Goal: Task Accomplishment & Management: Use online tool/utility

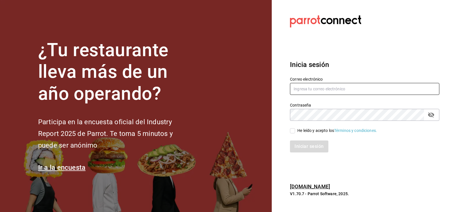
type input "CODEVALLARTA@GRUPOALME.COM"
click at [292, 130] on input "He leído y acepto los Términos y condiciones." at bounding box center [292, 130] width 5 height 5
checkbox input "true"
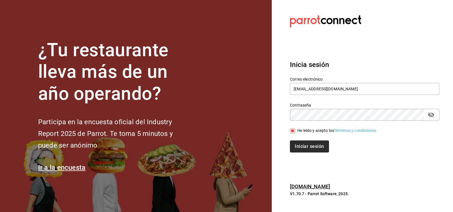
click at [299, 144] on button "Iniciar sesión" at bounding box center [309, 146] width 39 height 12
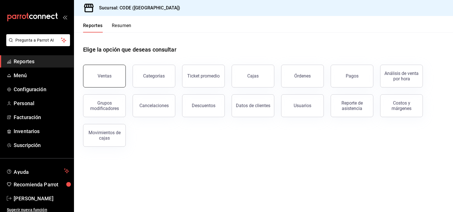
click at [98, 76] on div "Ventas" at bounding box center [105, 75] width 14 height 5
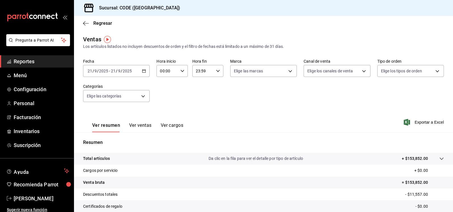
click at [131, 72] on input "2025" at bounding box center [127, 71] width 10 height 5
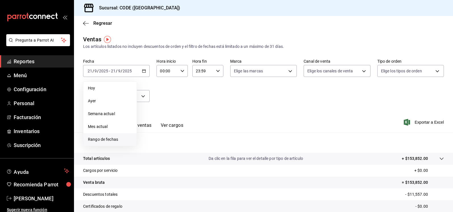
click at [110, 139] on span "Rango de fechas" at bounding box center [110, 139] width 44 height 6
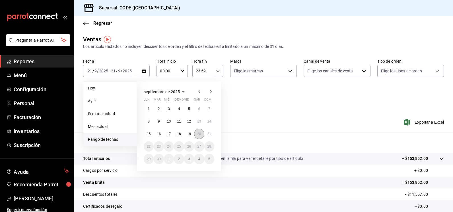
click at [198, 135] on abbr "20" at bounding box center [199, 134] width 4 height 4
click at [210, 133] on abbr "21" at bounding box center [209, 134] width 4 height 4
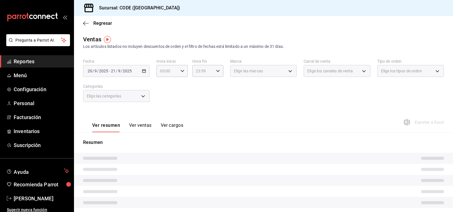
click at [230, 122] on div "Ver resumen Ver ventas Ver cargos Exportar a Excel" at bounding box center [263, 120] width 379 height 23
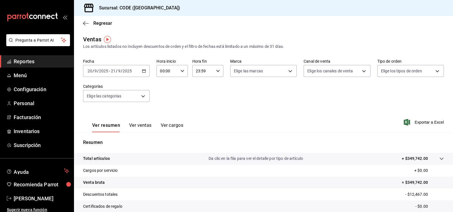
click at [180, 71] on icon "button" at bounding box center [182, 71] width 4 height 4
click at [164, 88] on span "21" at bounding box center [163, 90] width 6 height 5
type input "21:00"
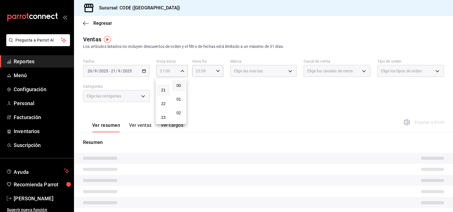
click at [235, 110] on div at bounding box center [226, 106] width 453 height 212
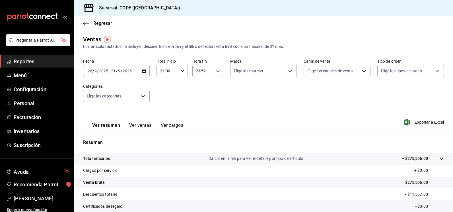
click at [218, 70] on div "23:59 Hora fin" at bounding box center [207, 71] width 31 height 12
click at [200, 111] on span "08" at bounding box center [198, 111] width 6 height 5
click at [214, 109] on span "23" at bounding box center [214, 109] width 6 height 5
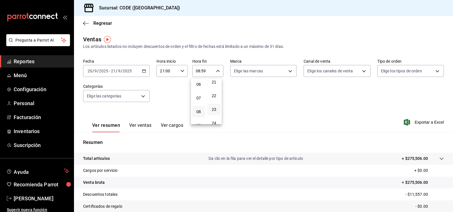
type input "08:23"
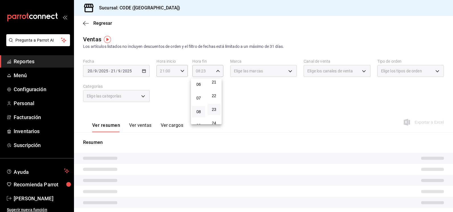
click at [278, 104] on div at bounding box center [226, 106] width 453 height 212
click at [278, 72] on body "Pregunta a Parrot AI Reportes Menú Configuración Personal Facturación Inventari…" at bounding box center [226, 106] width 453 height 212
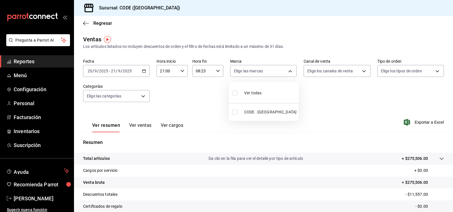
click at [235, 112] on input "checkbox" at bounding box center [234, 111] width 5 height 5
checkbox input "true"
type input "b4274379-98e3-4a61-b813-167c2f875b9b"
checkbox input "true"
click at [313, 98] on div at bounding box center [226, 106] width 453 height 212
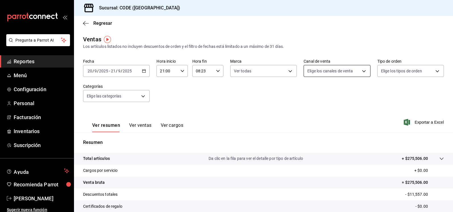
click at [321, 74] on body "Pregunta a Parrot AI Reportes Menú Configuración Personal Facturación Inventari…" at bounding box center [226, 106] width 453 height 212
click at [306, 113] on input "checkbox" at bounding box center [307, 111] width 5 height 5
checkbox input "true"
type input "PARROT"
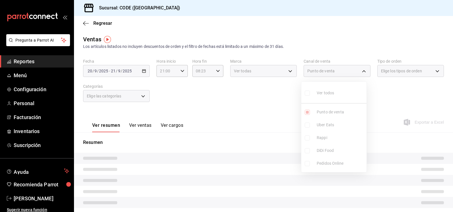
click at [394, 96] on div at bounding box center [226, 106] width 453 height 212
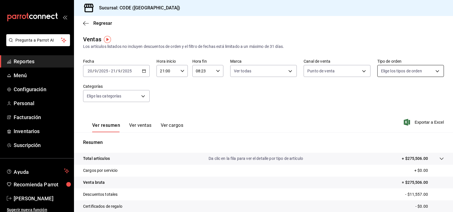
click at [397, 72] on body "Pregunta a Parrot AI Reportes Menú Configuración Personal Facturación Inventari…" at bounding box center [226, 106] width 453 height 212
click at [378, 113] on input "checkbox" at bounding box center [379, 111] width 5 height 5
checkbox input "true"
type input "5e044743-194e-4ac1-a373-21a517007421"
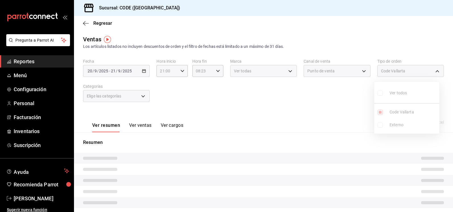
click at [234, 103] on div at bounding box center [226, 106] width 453 height 212
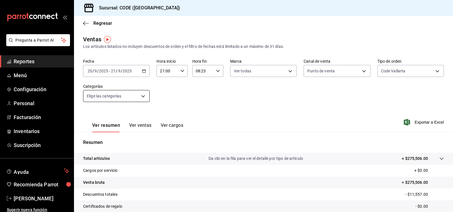
click at [141, 96] on body "Pregunta a Parrot AI Reportes Menú Configuración Personal Facturación Inventari…" at bounding box center [226, 106] width 453 height 212
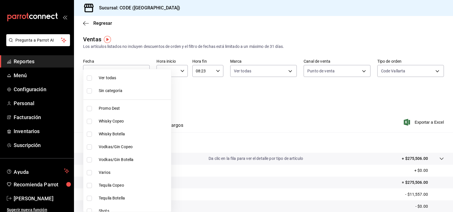
click at [92, 79] on label at bounding box center [90, 77] width 7 height 5
click at [92, 79] on input "checkbox" at bounding box center [89, 77] width 5 height 5
checkbox input "false"
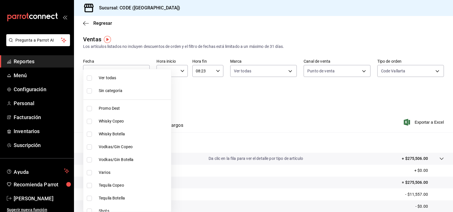
checkbox input "false"
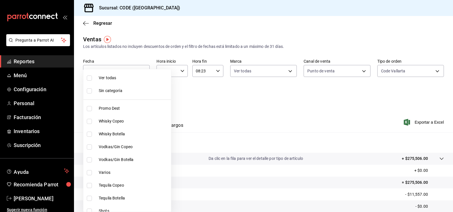
checkbox input "false"
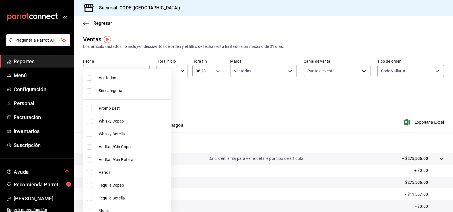
checkbox input "false"
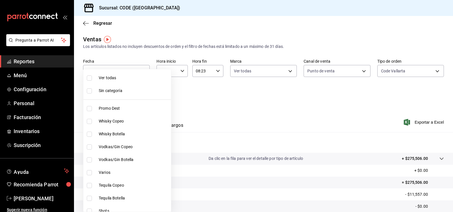
checkbox input "false"
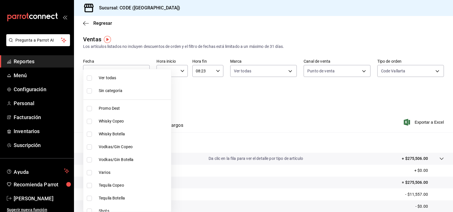
checkbox input "false"
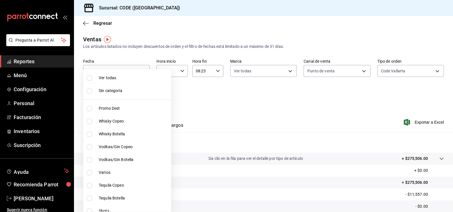
checkbox input "false"
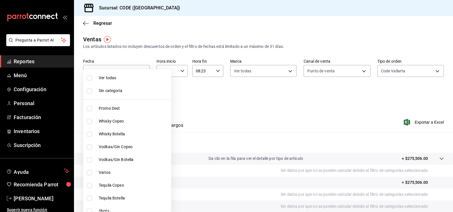
click at [87, 90] on input "checkbox" at bounding box center [89, 90] width 5 height 5
checkbox input "true"
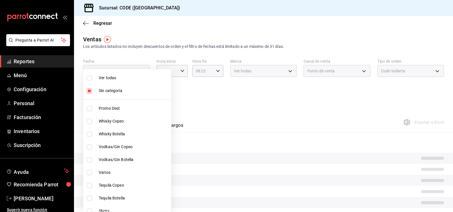
click at [90, 77] on input "checkbox" at bounding box center [89, 77] width 5 height 5
checkbox input "true"
type input "f391cf47-fcb9-47d4-a0a8-cb8543f6f021,4bb38f7e-a5c0-4edd-b3a9-4b6ffc0329f0,fb8a9…"
checkbox input "true"
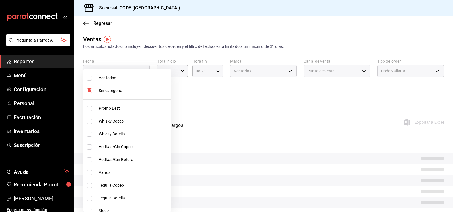
checkbox input "true"
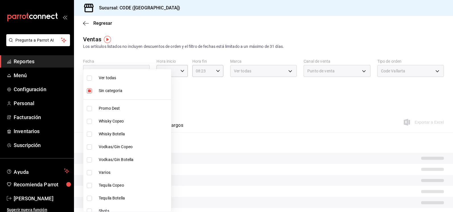
checkbox input "true"
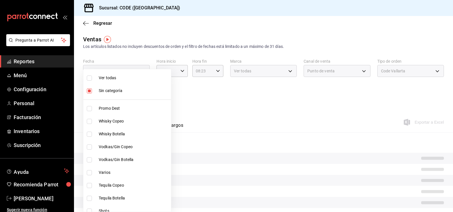
checkbox input "true"
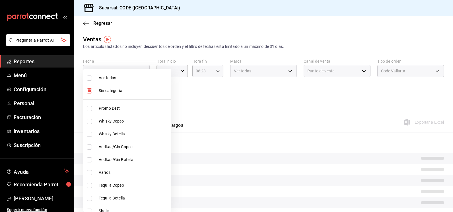
checkbox input "true"
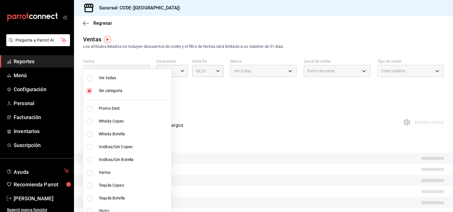
checkbox input "true"
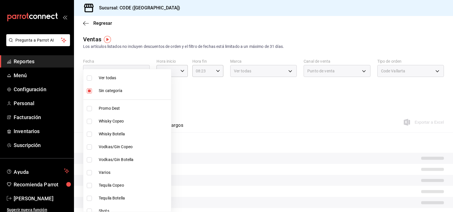
checkbox input "true"
click at [201, 105] on div at bounding box center [226, 106] width 453 height 212
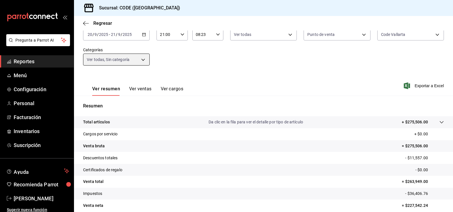
scroll to position [57, 0]
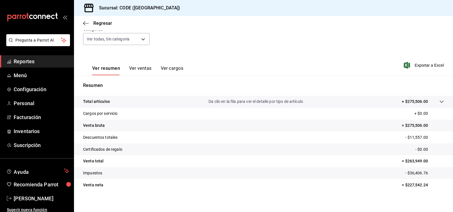
click at [142, 68] on button "Ver ventas" at bounding box center [140, 70] width 22 height 10
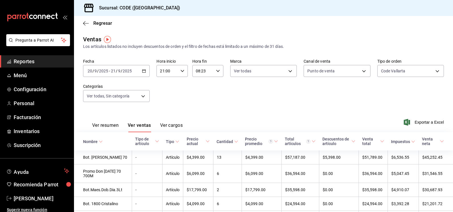
click at [112, 126] on button "Ver resumen" at bounding box center [105, 127] width 26 height 10
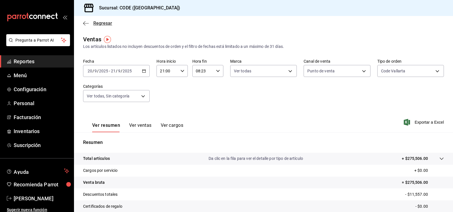
click at [93, 20] on span "Regresar" at bounding box center [102, 22] width 19 height 5
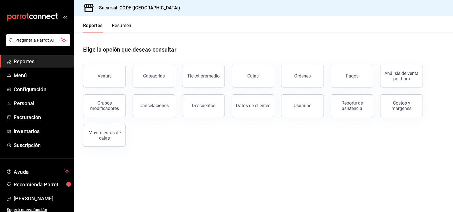
click at [197, 111] on button "Descuentos" at bounding box center [203, 105] width 43 height 23
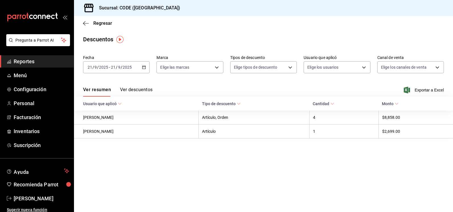
click at [133, 88] on button "Ver descuentos" at bounding box center [136, 92] width 32 height 10
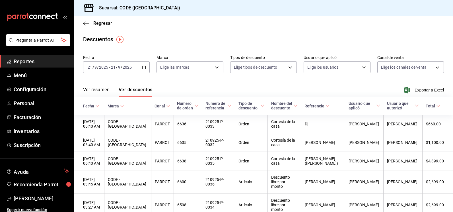
click at [287, 87] on div "Ver resumen Ver descuentos Exportar a Excel" at bounding box center [263, 88] width 379 height 16
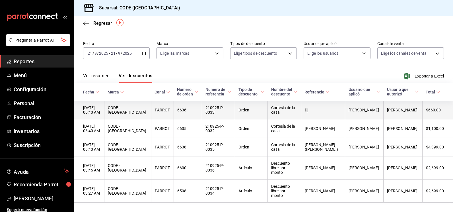
scroll to position [22, 0]
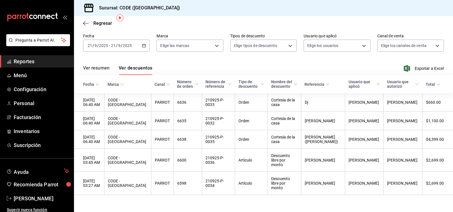
click at [203, 61] on div "Ver resumen Ver descuentos Exportar a Excel" at bounding box center [263, 66] width 379 height 16
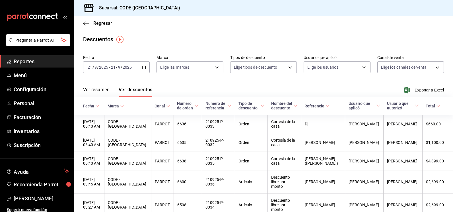
click at [227, 90] on div "Ver resumen Ver descuentos Exportar a Excel" at bounding box center [263, 88] width 379 height 16
click at [163, 44] on main "Regresar Descuentos Fecha [DATE] [DATE] - [DATE] [DATE] Marca Elige las marcas …" at bounding box center [263, 127] width 379 height 223
click at [25, 63] on span "Reportes" at bounding box center [41, 61] width 55 height 8
